Goal: Entertainment & Leisure: Consume media (video, audio)

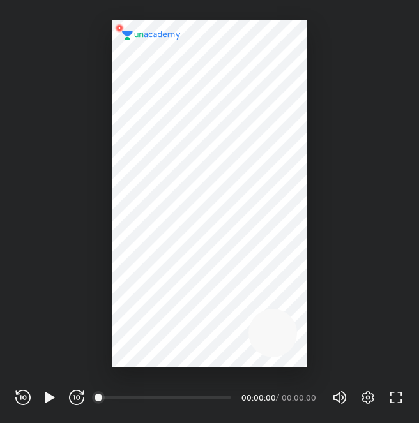
scroll to position [423, 419]
click at [46, 397] on icon "button" at bounding box center [50, 397] width 10 height 11
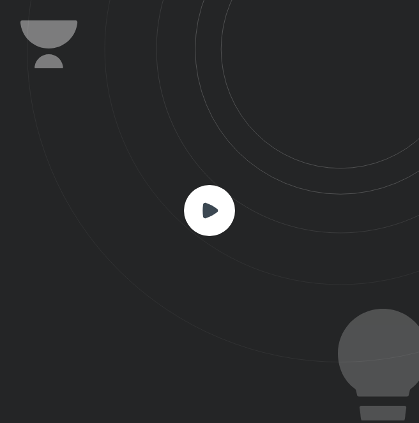
click at [207, 191] on rect at bounding box center [209, 210] width 51 height 51
click at [213, 204] on rect at bounding box center [209, 210] width 51 height 51
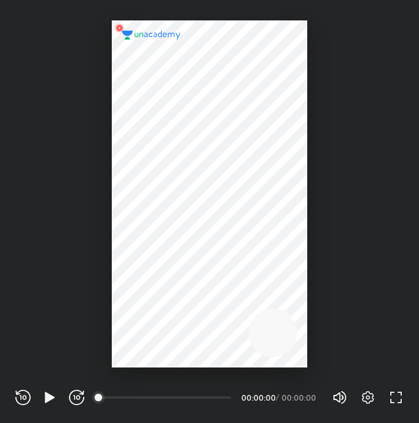
scroll to position [423, 419]
click at [156, 398] on div "00:00" at bounding box center [166, 397] width 132 height 13
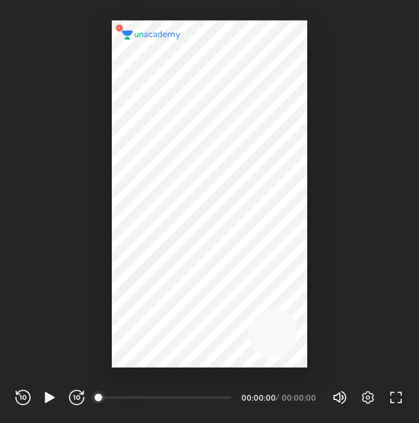
drag, startPoint x: 156, startPoint y: 398, endPoint x: 518, endPoint y: 290, distance: 377.2
click at [418, 0] on html "CONNECTING TO 's CLASS REWIND (J) PLAY (K) FORWARD (L) 00:00 00:00:00 / 00:00:0…" at bounding box center [209, 0] width 419 height 0
